Goal: Information Seeking & Learning: Learn about a topic

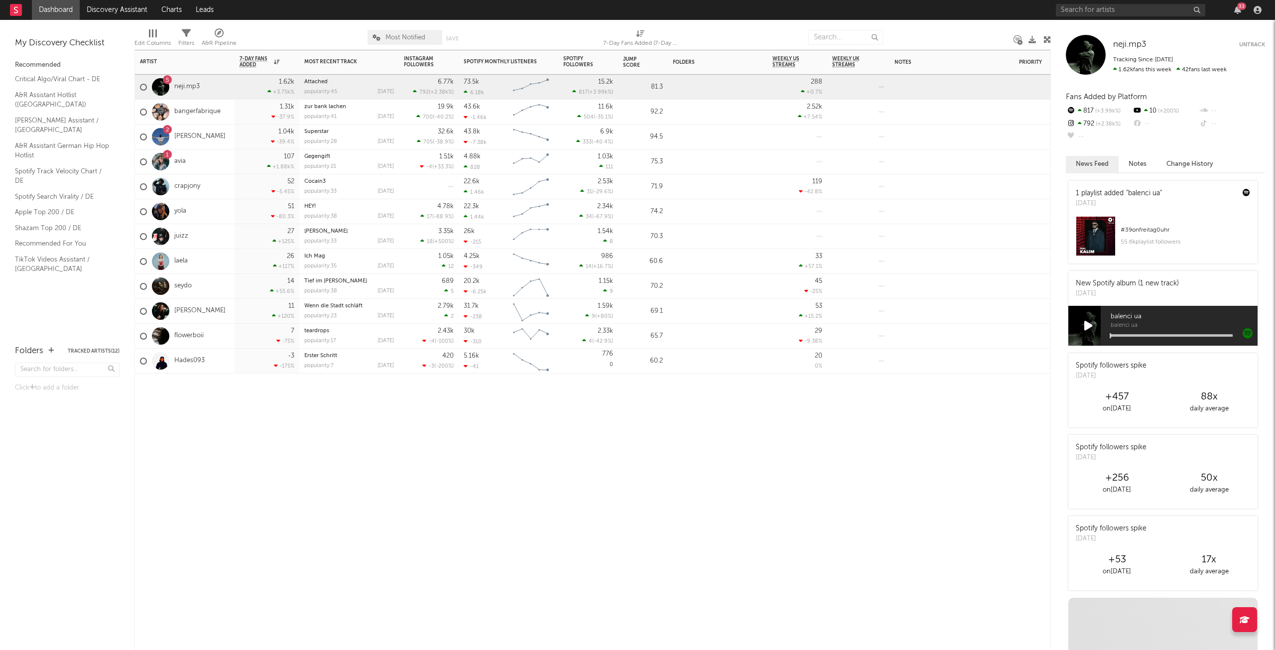
click at [657, 89] on div "81.3" at bounding box center [643, 87] width 40 height 12
click at [628, 65] on div "Jump Score" at bounding box center [635, 62] width 25 height 12
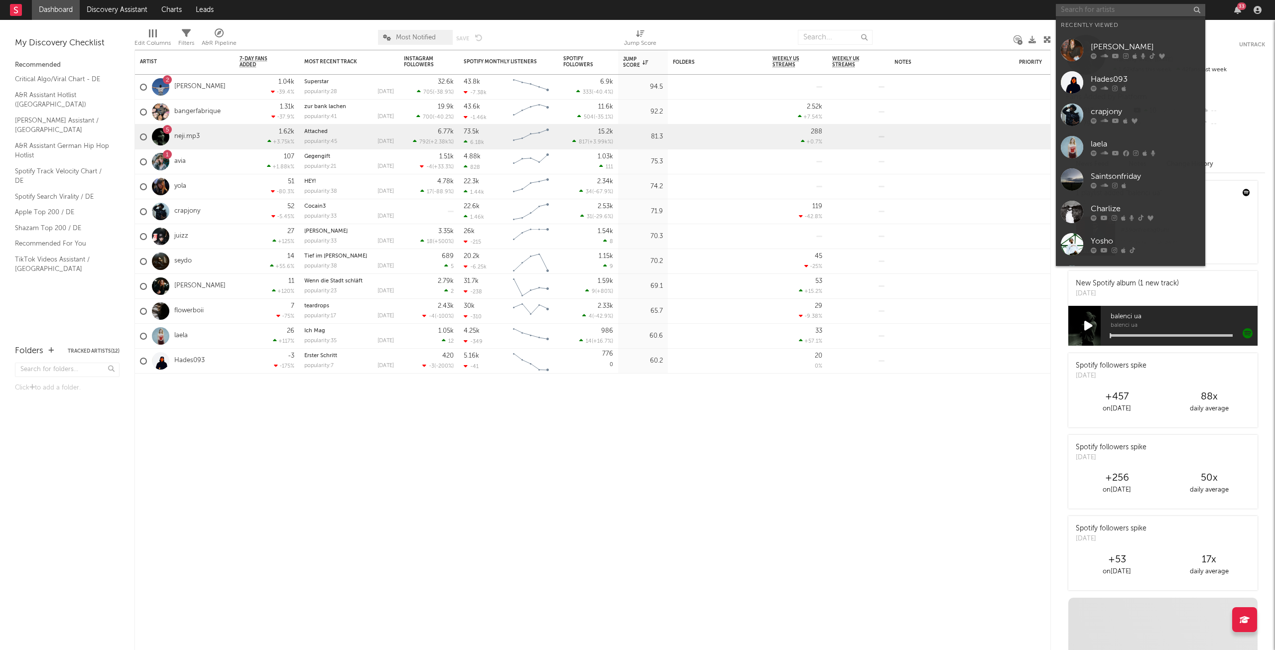
click at [1177, 14] on input "text" at bounding box center [1129, 10] width 149 height 12
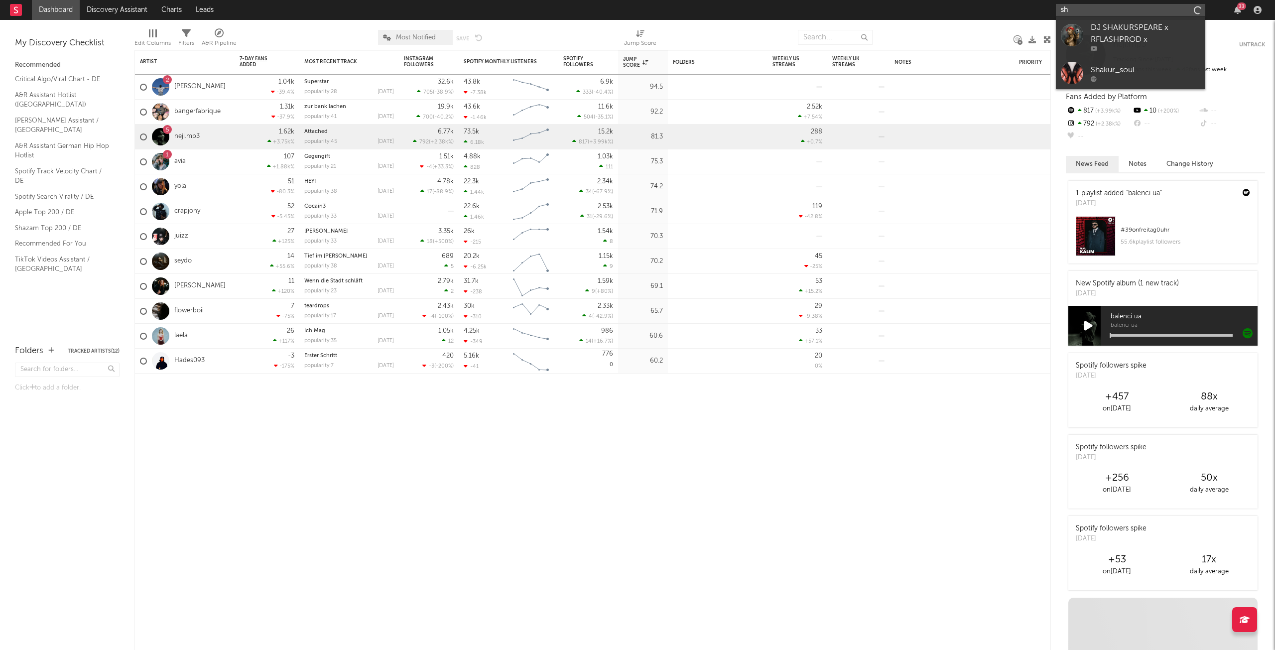
type input "s"
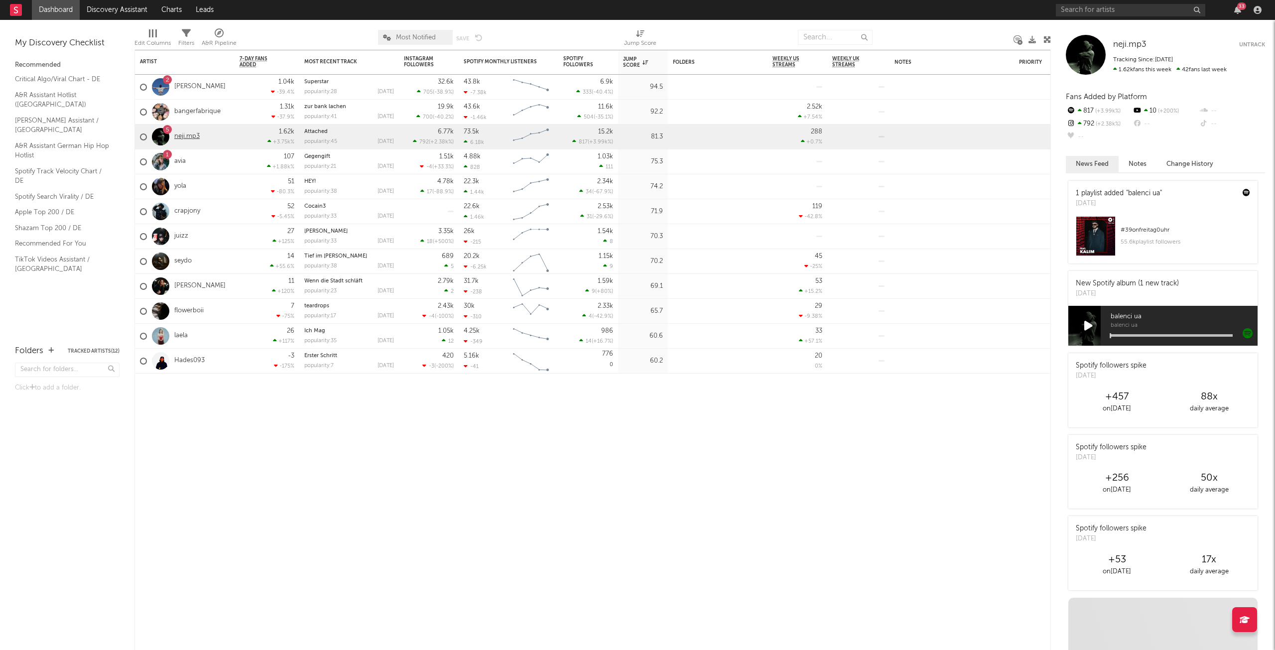
click at [186, 137] on link "neji.mp3" at bounding box center [186, 136] width 25 height 8
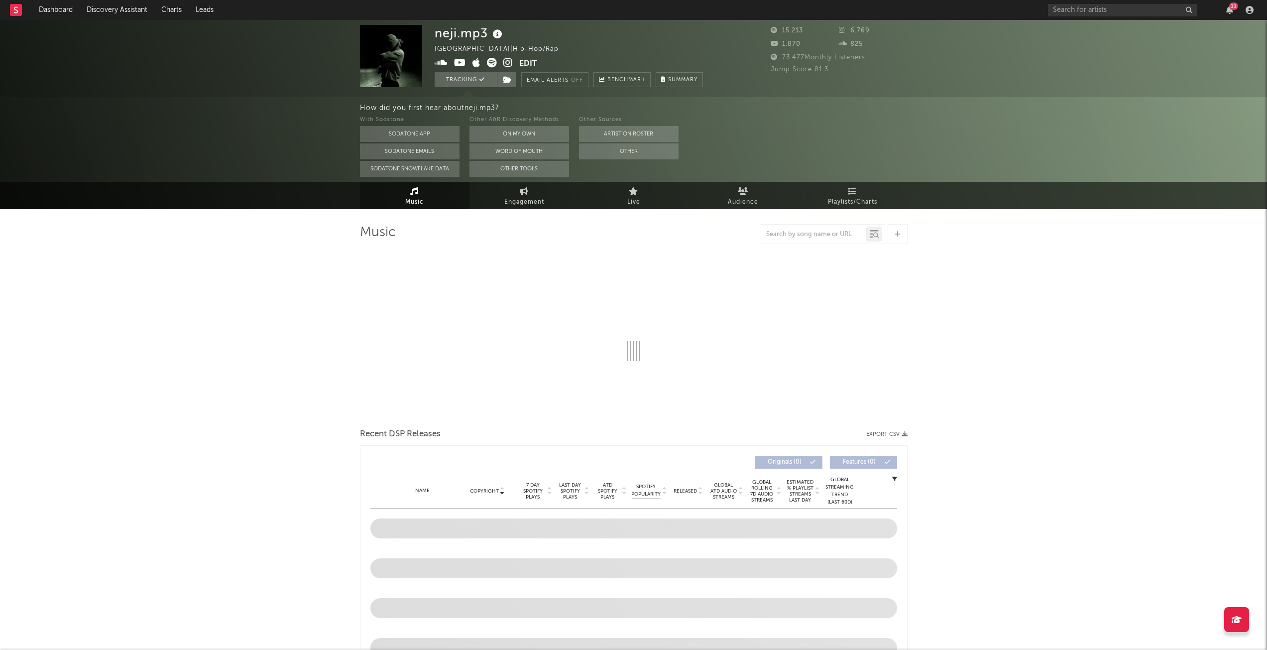
select select "6m"
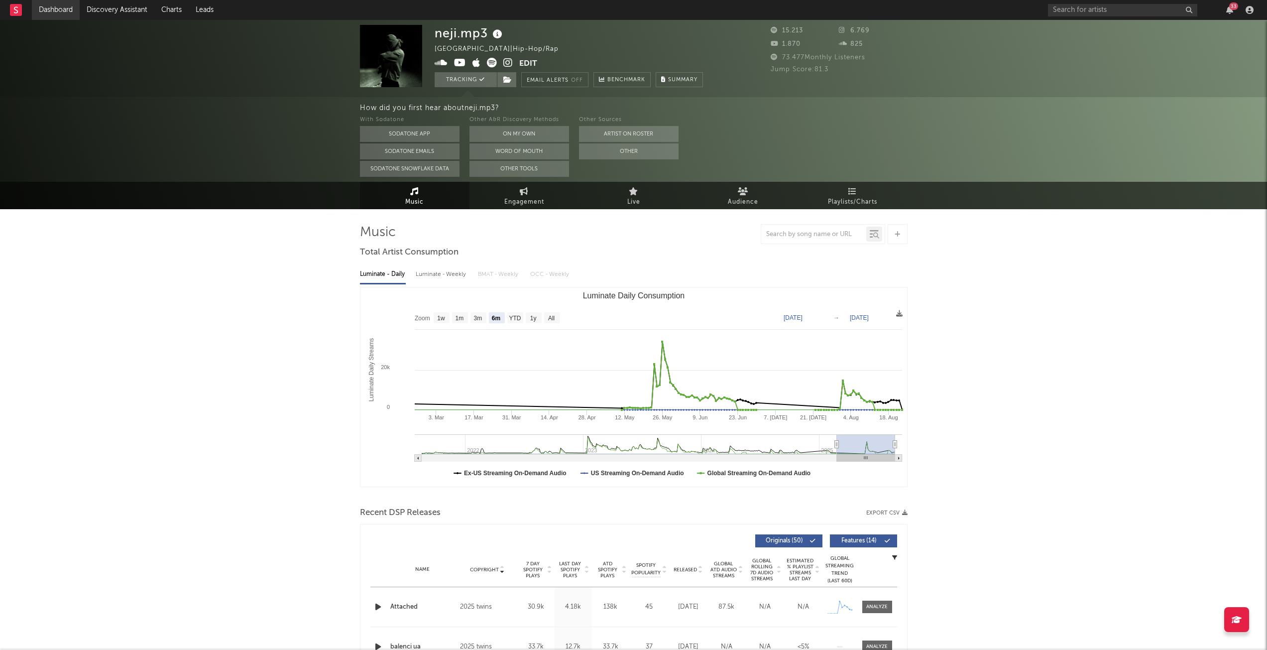
click at [50, 6] on link "Dashboard" at bounding box center [56, 10] width 48 height 20
